Goal: Transaction & Acquisition: Purchase product/service

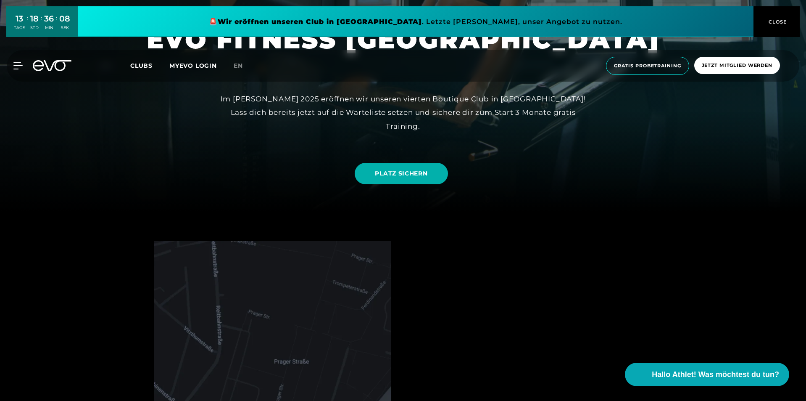
scroll to position [196, 0]
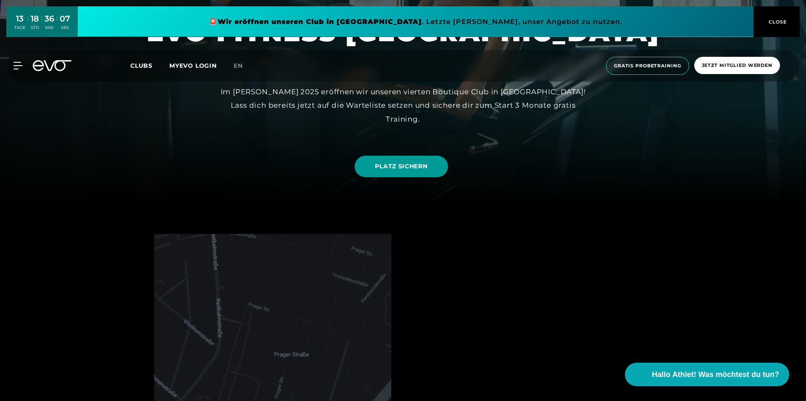
click at [401, 166] on span "PLATZ SICHERN" at bounding box center [401, 166] width 53 height 9
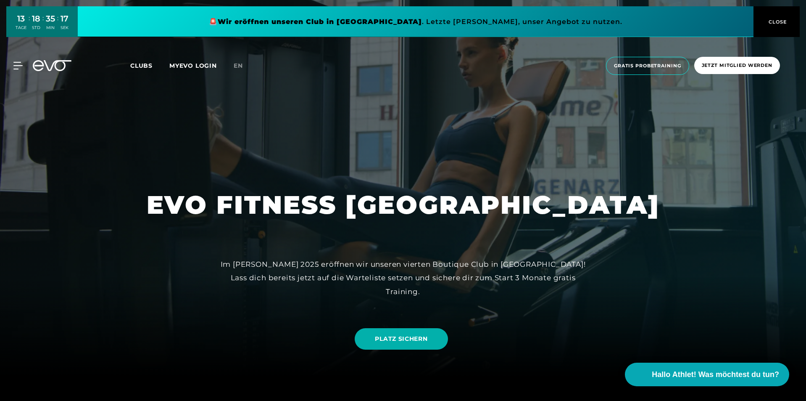
scroll to position [0, 0]
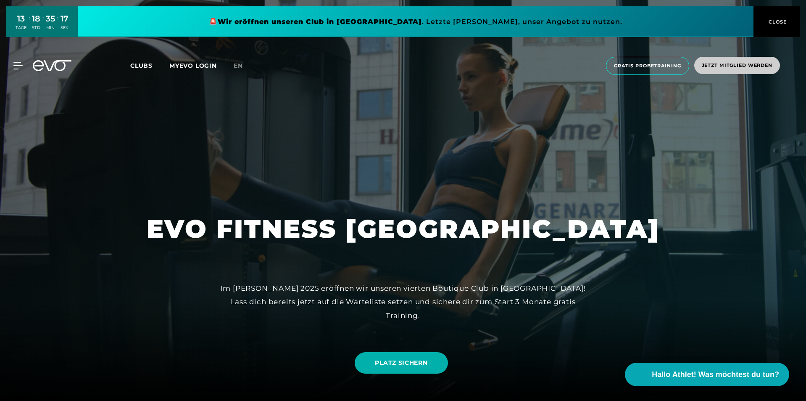
click at [737, 73] on span "Jetzt Mitglied werden" at bounding box center [738, 65] width 86 height 17
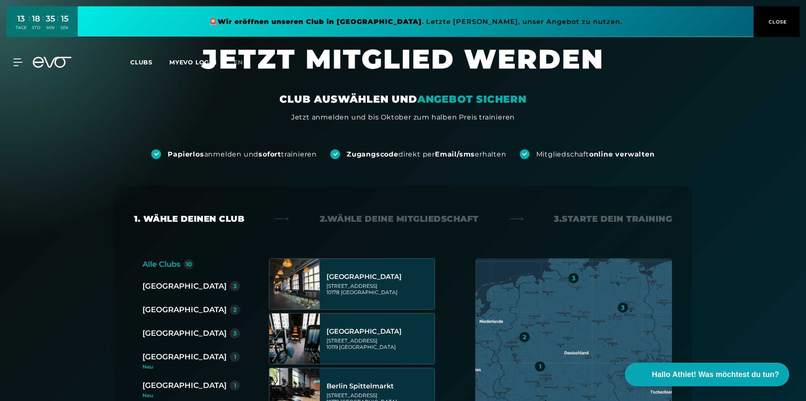
click at [771, 20] on span "CLOSE" at bounding box center [777, 22] width 21 height 8
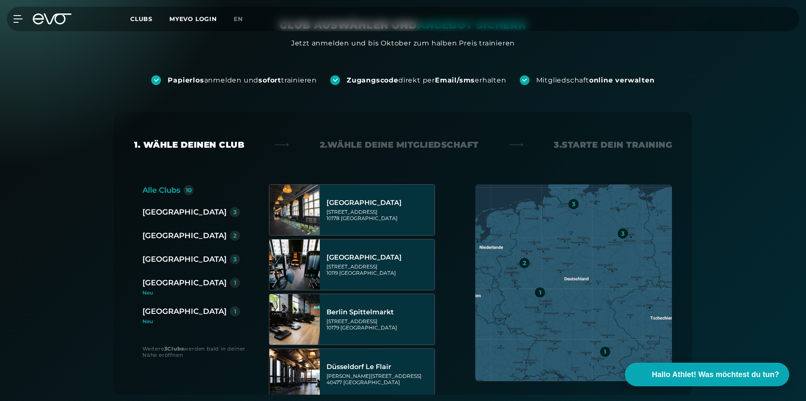
scroll to position [112, 0]
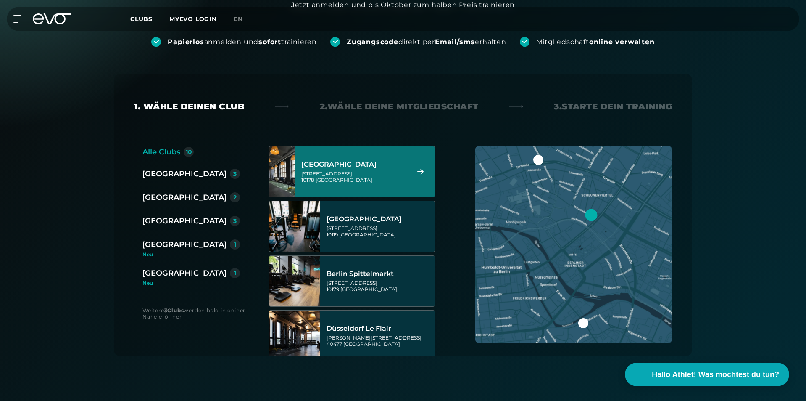
click at [369, 174] on div "Rosa-Luxemburg-Straße 14 10178 Berlin" at bounding box center [354, 176] width 106 height 13
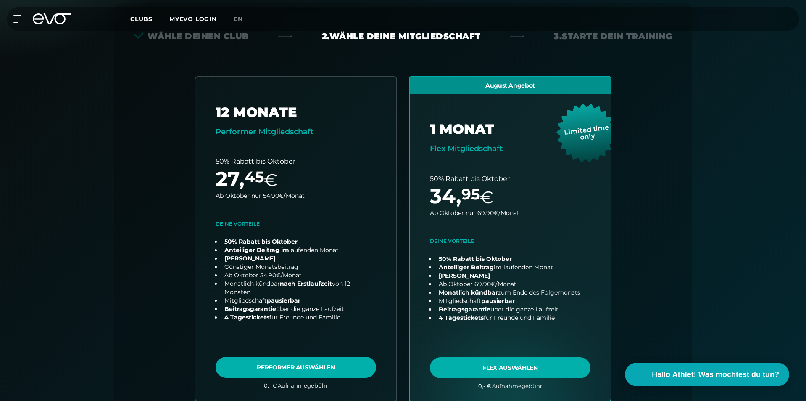
scroll to position [186, 0]
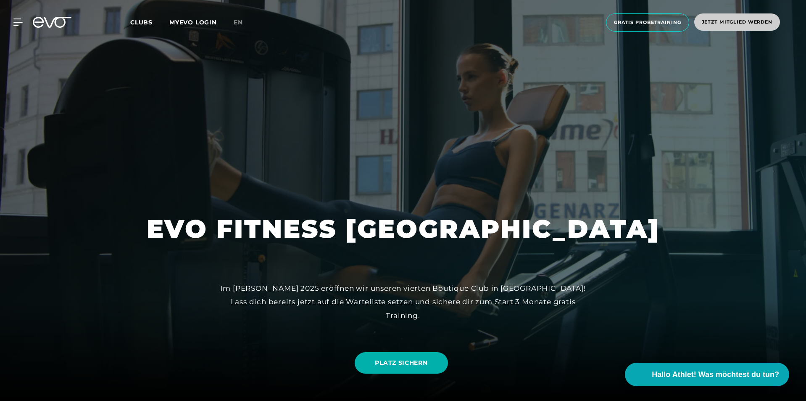
click at [740, 19] on span "Jetzt Mitglied werden" at bounding box center [737, 21] width 71 height 7
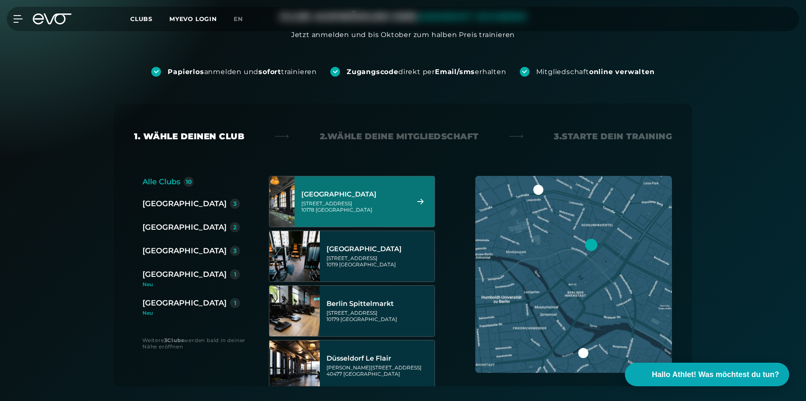
scroll to position [84, 0]
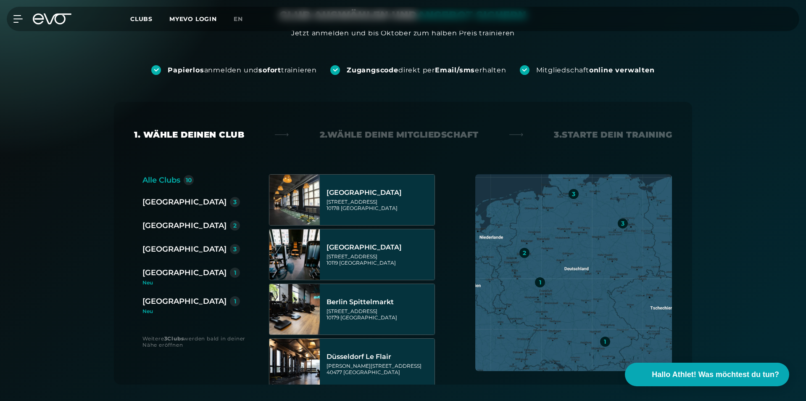
click at [160, 226] on div "[GEOGRAPHIC_DATA]" at bounding box center [185, 225] width 84 height 12
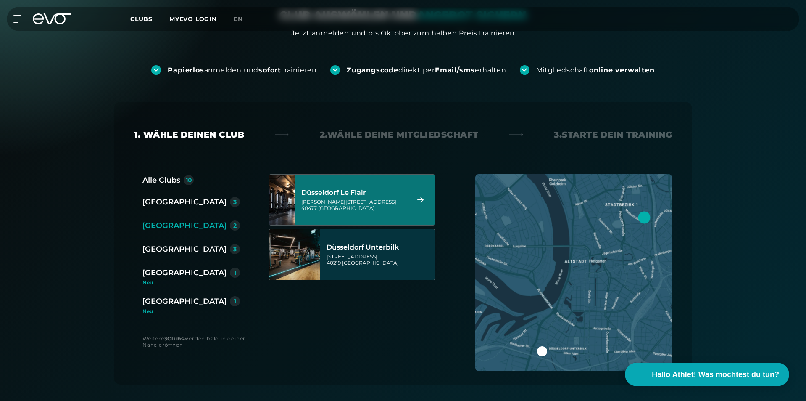
click at [307, 212] on img at bounding box center [282, 199] width 50 height 50
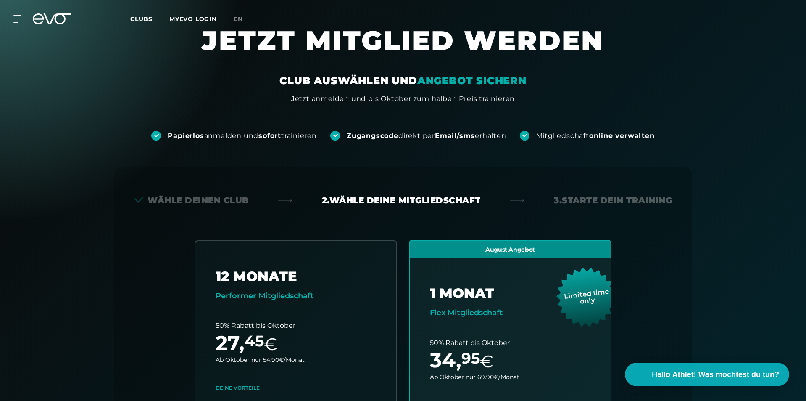
scroll to position [18, 0]
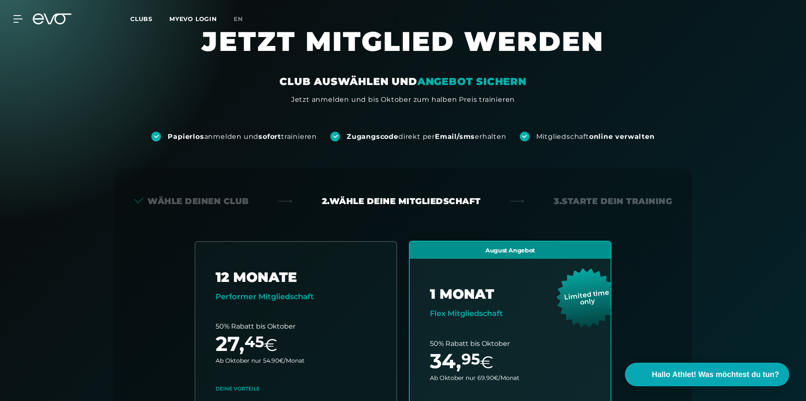
click at [140, 20] on span "Clubs" at bounding box center [141, 19] width 22 height 8
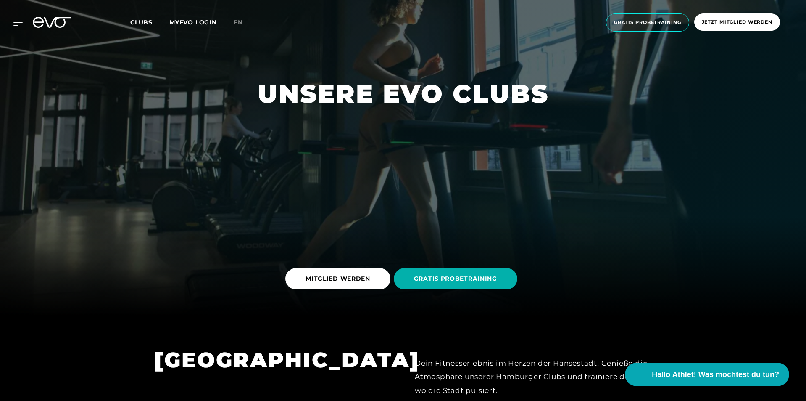
scroll to position [224, 0]
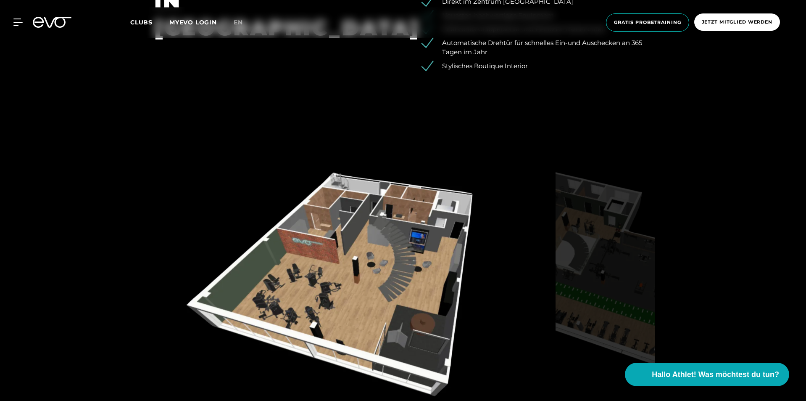
scroll to position [1037, 0]
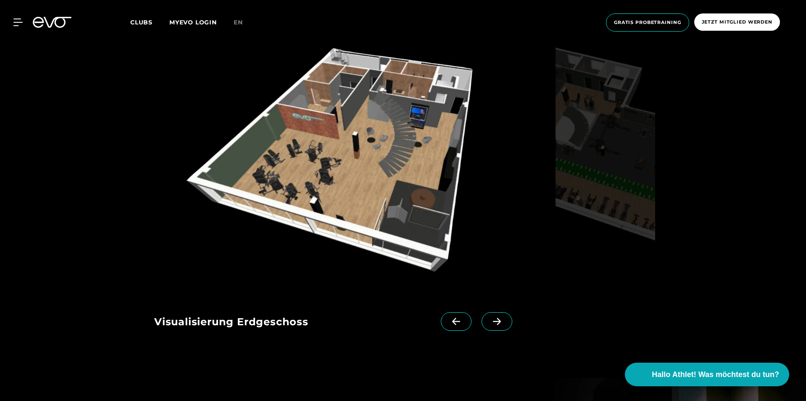
click at [485, 315] on span at bounding box center [497, 321] width 31 height 18
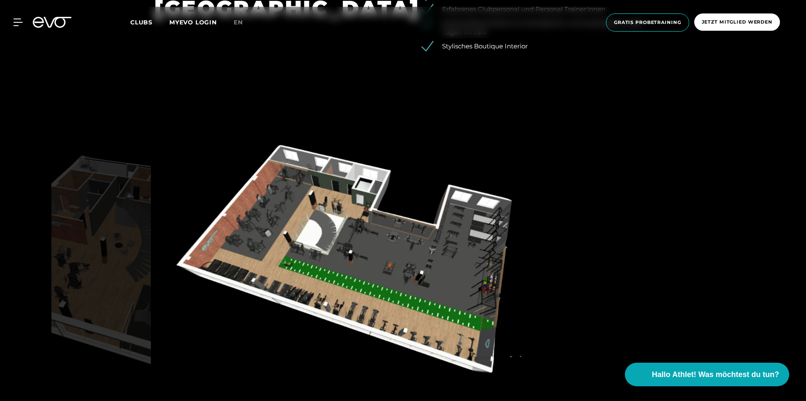
scroll to position [925, 0]
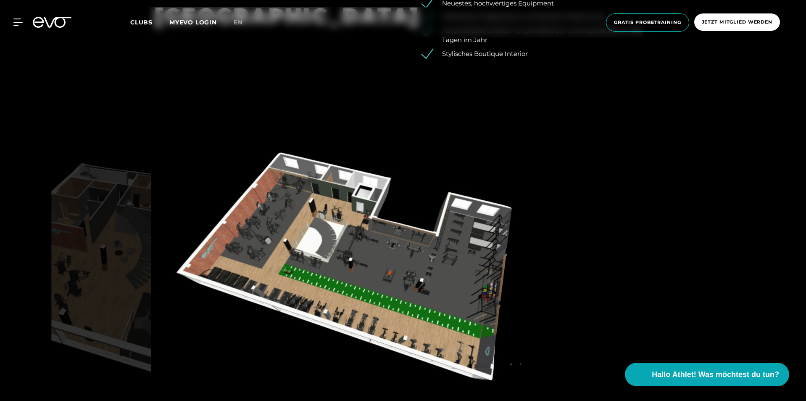
click at [434, 248] on img at bounding box center [353, 274] width 398 height 259
click at [362, 232] on img at bounding box center [353, 274] width 398 height 259
click at [481, 244] on img at bounding box center [353, 274] width 398 height 259
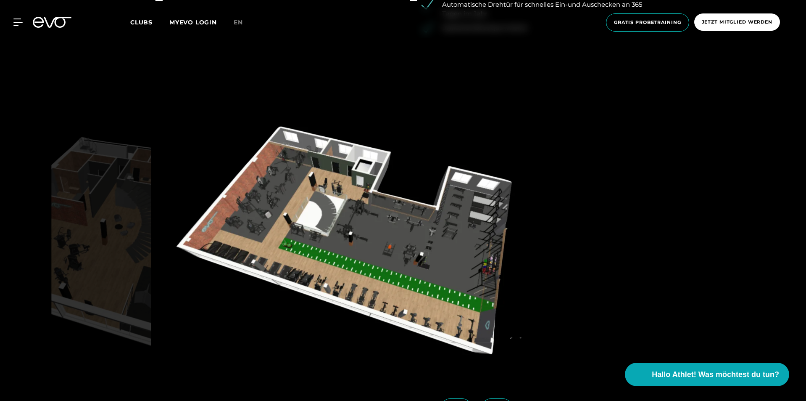
scroll to position [953, 0]
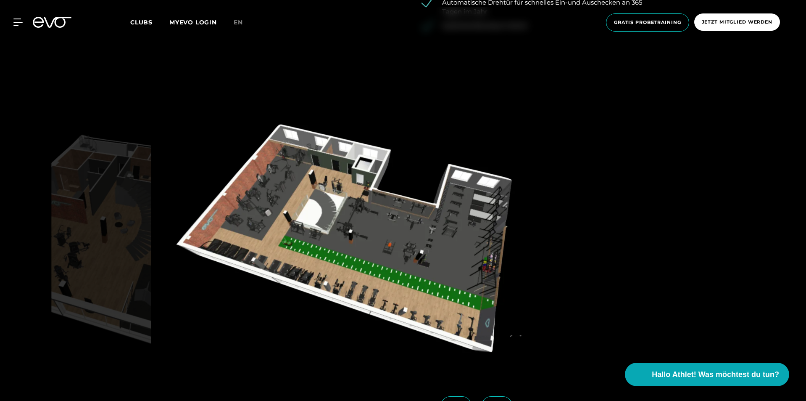
drag, startPoint x: 376, startPoint y: 245, endPoint x: 407, endPoint y: 118, distance: 130.5
click at [407, 118] on img at bounding box center [353, 246] width 398 height 259
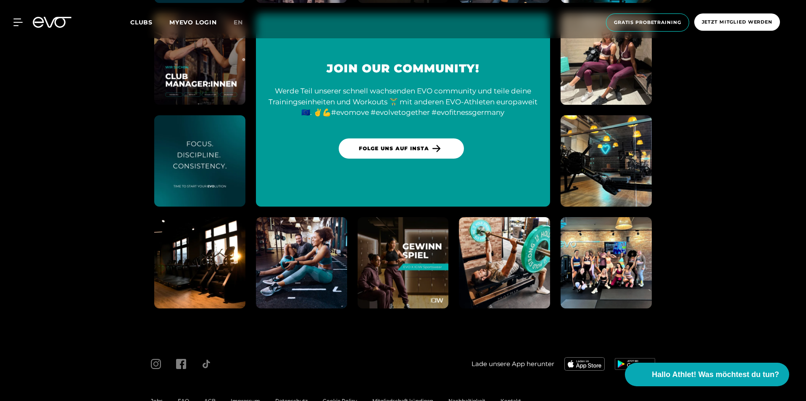
scroll to position [2354, 0]
